Goal: Transaction & Acquisition: Purchase product/service

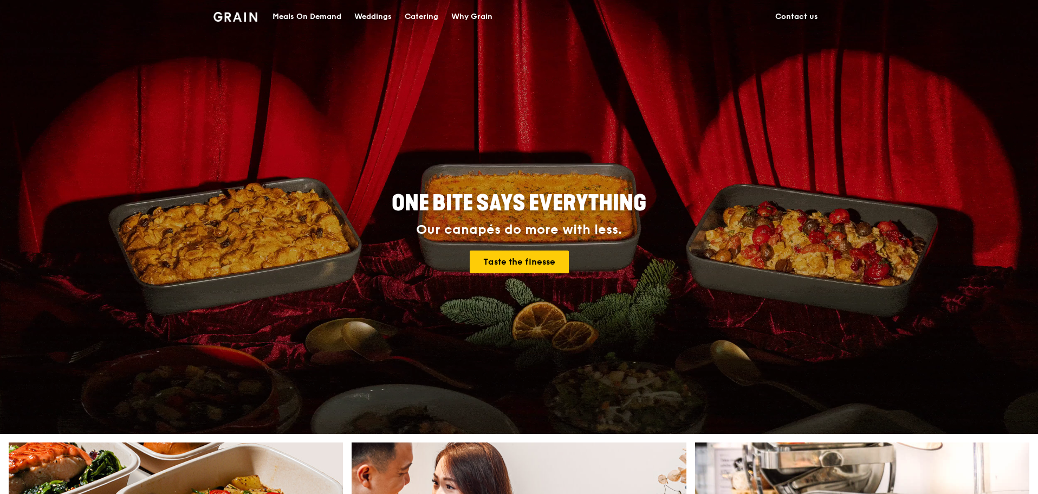
drag, startPoint x: 0, startPoint y: 0, endPoint x: 809, endPoint y: 16, distance: 809.6
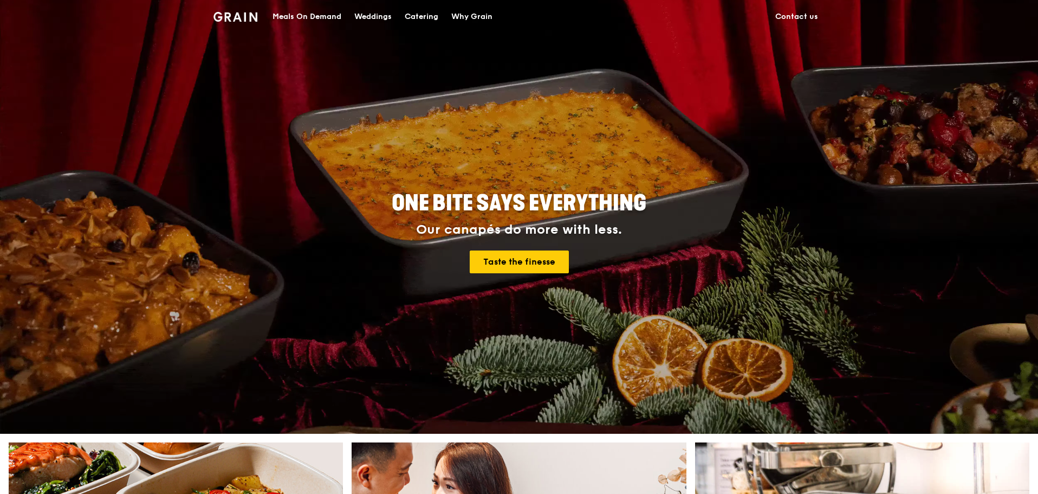
click at [809, 16] on link "Contact us" at bounding box center [797, 17] width 56 height 33
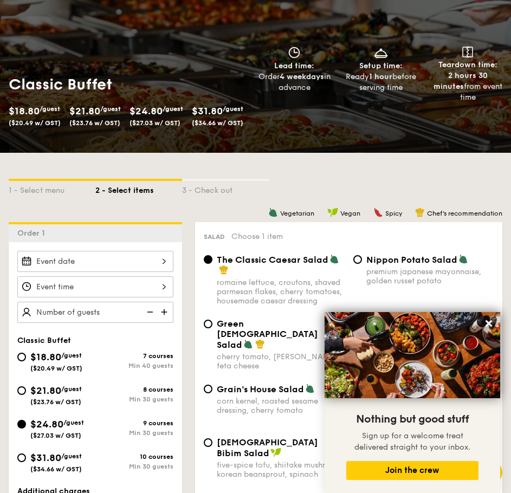
scroll to position [108, 0]
